Goal: Navigation & Orientation: Find specific page/section

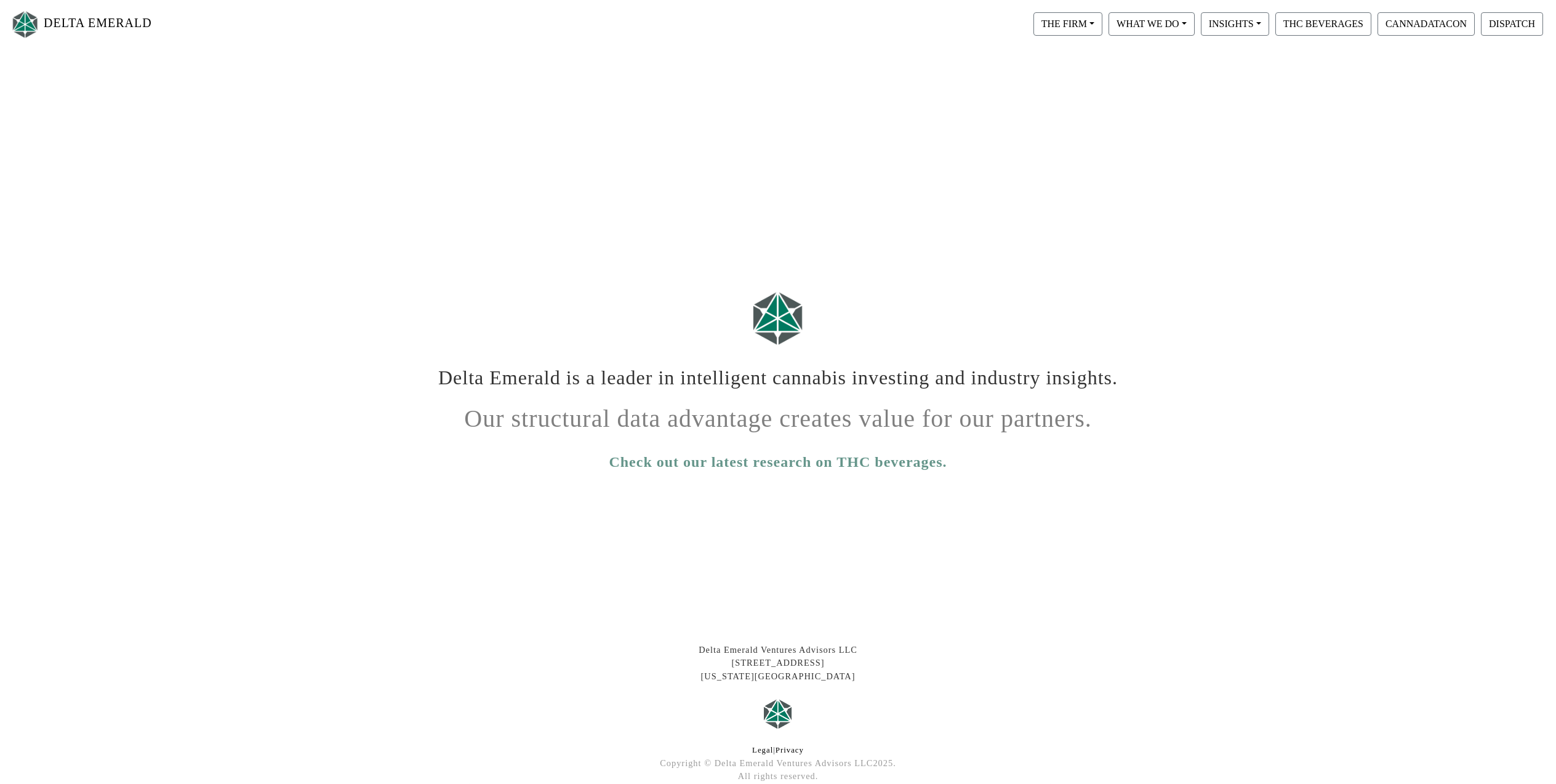
scroll to position [66, 0]
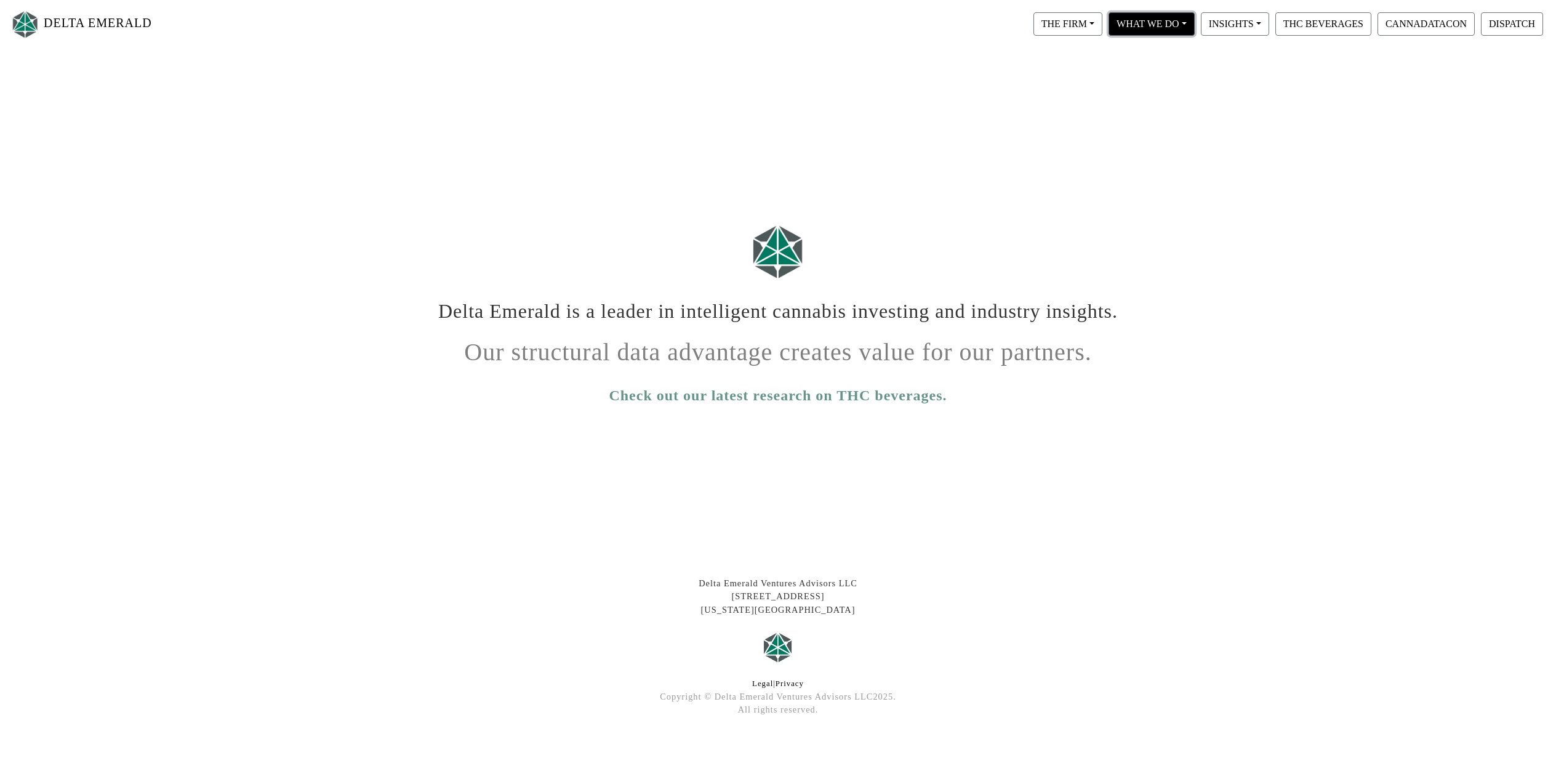
click at [1103, 25] on button "WHAT WE DO" at bounding box center [1068, 24] width 69 height 24
click at [1321, 29] on button "THC BEVERAGES" at bounding box center [1324, 24] width 96 height 24
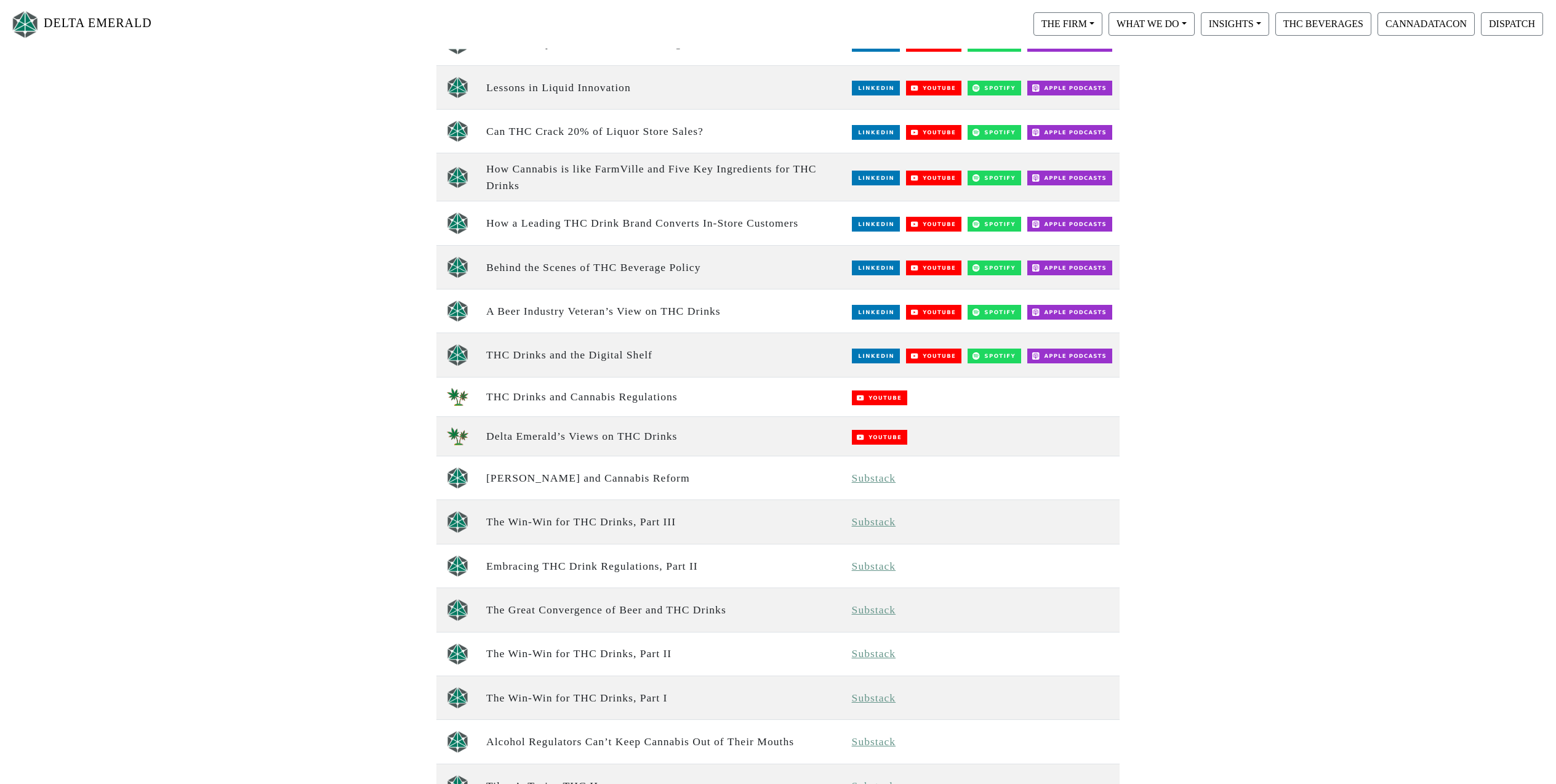
scroll to position [277, 0]
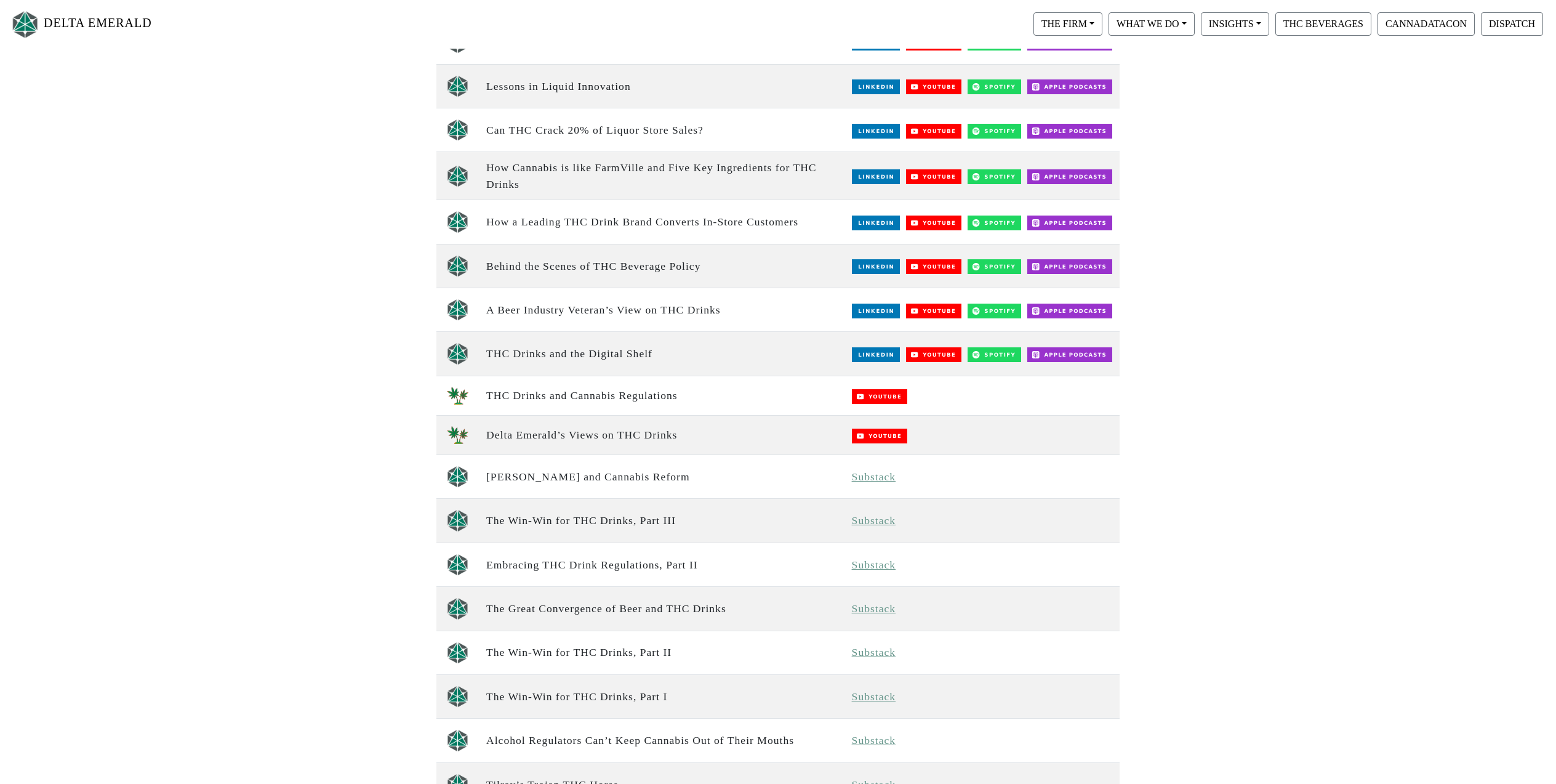
click at [293, 330] on div "DELTA EMERALD THE FIRM Our Objective Our People Our Values Our Portfolio FAQ WH…" at bounding box center [778, 610] width 1556 height 1570
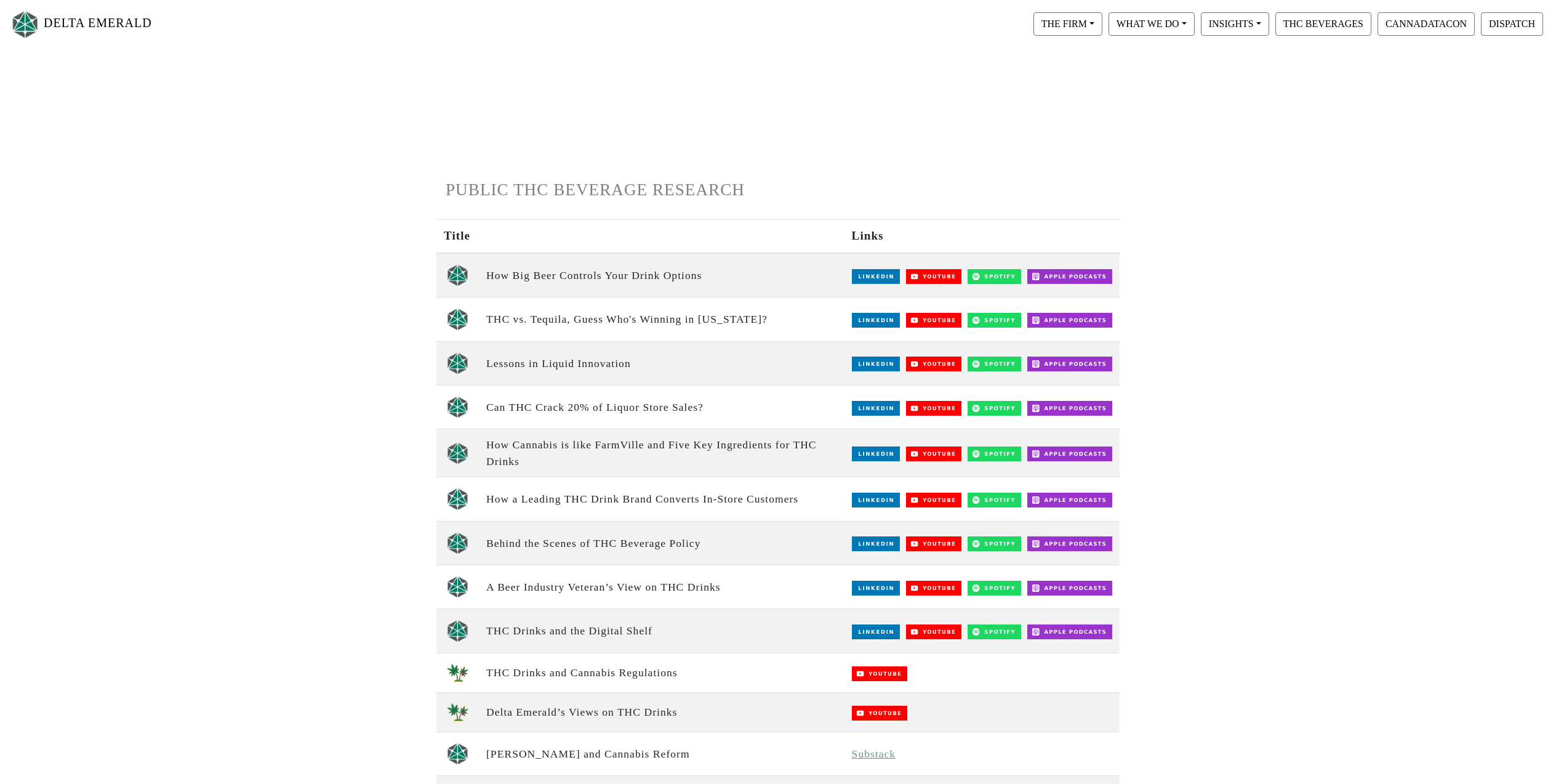
drag, startPoint x: 1162, startPoint y: 136, endPoint x: 1082, endPoint y: 6, distance: 152.6
drag, startPoint x: 841, startPoint y: 67, endPoint x: 761, endPoint y: 24, distance: 90.8
